Goal: Transaction & Acquisition: Download file/media

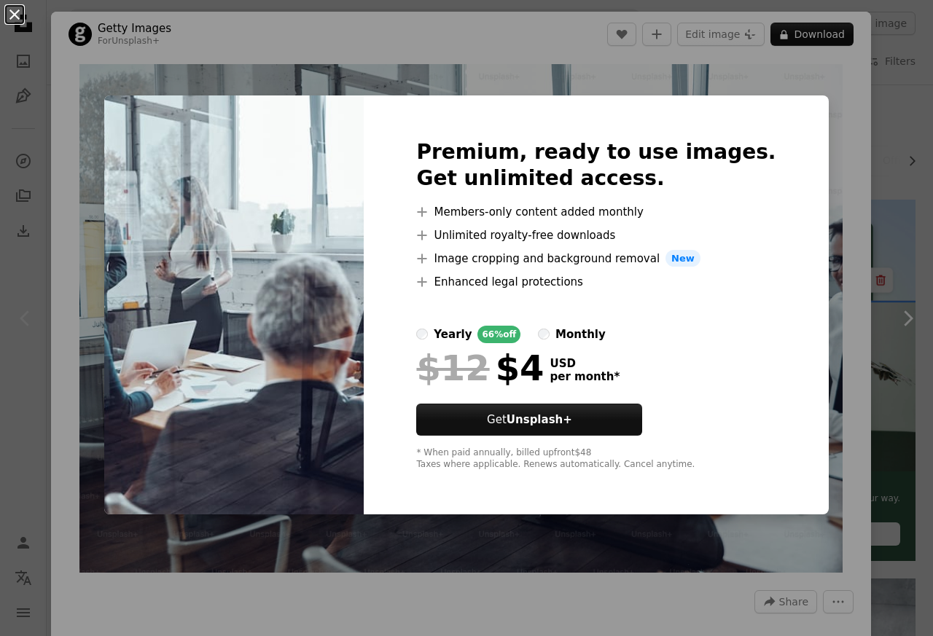
click at [15, 17] on button "An X shape" at bounding box center [14, 14] width 17 height 17
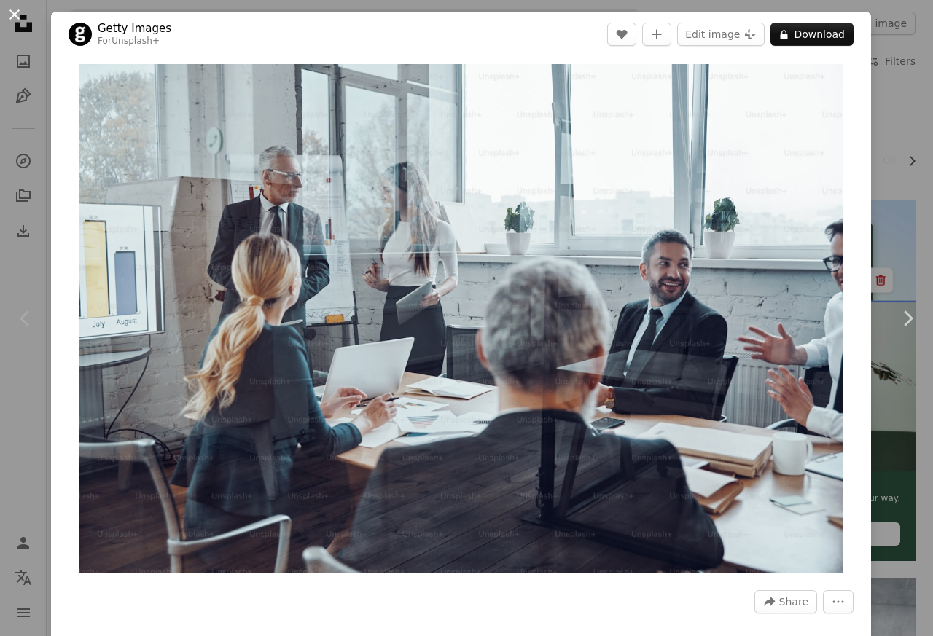
click at [12, 10] on button "An X shape" at bounding box center [14, 14] width 17 height 17
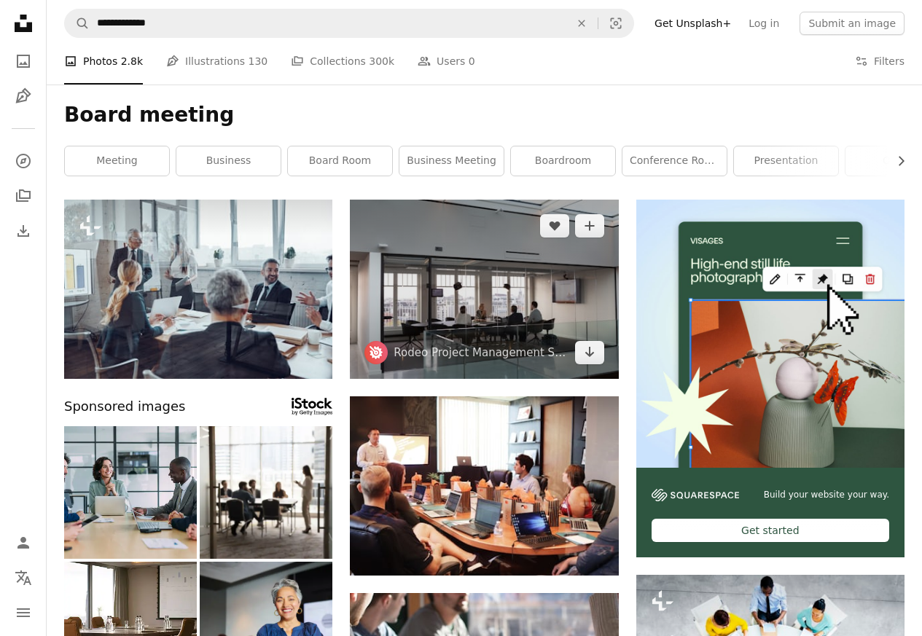
click at [459, 275] on img at bounding box center [484, 289] width 268 height 179
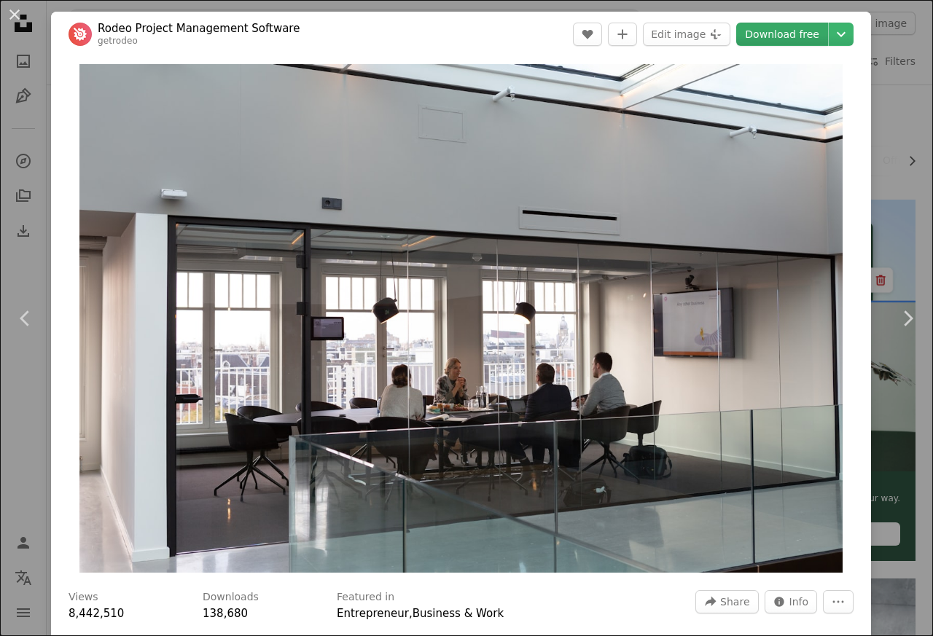
click at [748, 36] on link "Download free" at bounding box center [782, 34] width 92 height 23
